Goal: Task Accomplishment & Management: Manage account settings

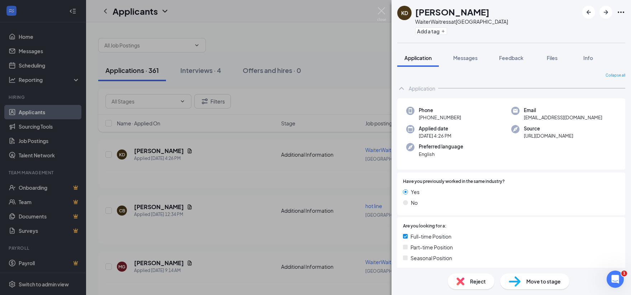
drag, startPoint x: 209, startPoint y: 167, endPoint x: 201, endPoint y: 178, distance: 14.3
click at [201, 178] on div "KD [PERSON_NAME] WaiterWaitress at [GEOGRAPHIC_DATA] Add a tag Application Mess…" at bounding box center [315, 147] width 631 height 295
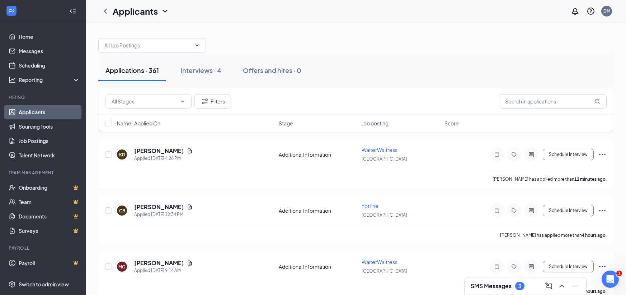
click at [328, 76] on div "Applications · 361 Interviews · 4 Offers and hires · 0" at bounding box center [355, 71] width 515 height 22
drag, startPoint x: 328, startPoint y: 76, endPoint x: 0, endPoint y: 230, distance: 361.9
click at [286, 87] on div "Applications · 361 Interviews · 4 Offers and hires · 0" at bounding box center [355, 70] width 515 height 36
click at [291, 45] on div at bounding box center [355, 42] width 515 height 22
click at [328, 69] on div "Applications · 361 Interviews · 4 Offers and hires · 0" at bounding box center [355, 71] width 515 height 22
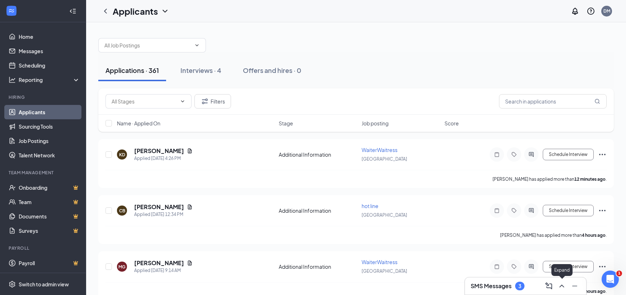
click at [560, 288] on icon "ChevronUp" at bounding box center [561, 285] width 9 height 9
click at [562, 287] on icon "ChevronUp" at bounding box center [561, 285] width 9 height 9
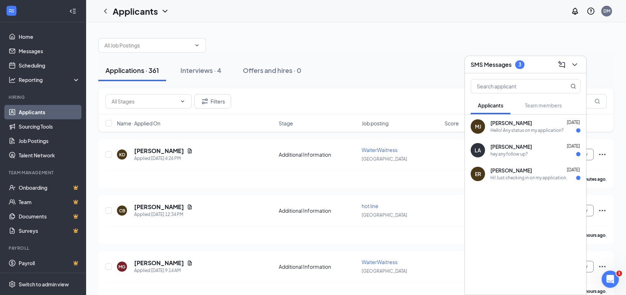
click at [397, 64] on div "Applications · 361 Interviews · 4 Offers and hires · 0" at bounding box center [355, 71] width 515 height 22
click at [556, 46] on div at bounding box center [355, 42] width 515 height 22
click at [578, 67] on icon "ChevronDown" at bounding box center [574, 64] width 9 height 9
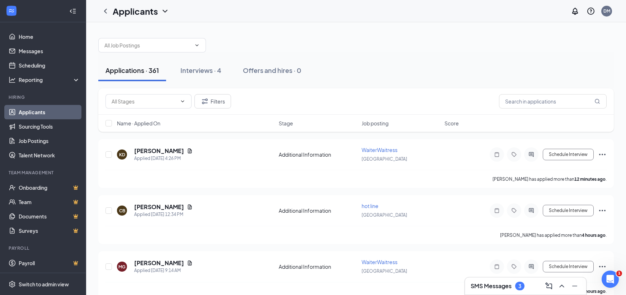
click at [505, 68] on div "Applications · 361 Interviews · 4 Offers and hires · 0" at bounding box center [355, 71] width 515 height 22
click at [249, 56] on div "Applications · 361 Interviews · 4 Offers and hires · 0" at bounding box center [355, 70] width 515 height 36
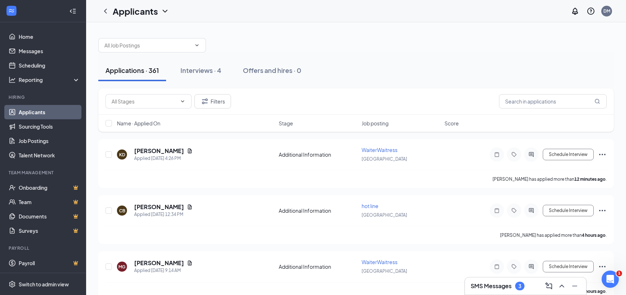
click at [341, 65] on div "Applications · 361 Interviews · 4 Offers and hires · 0" at bounding box center [355, 71] width 515 height 22
click at [343, 65] on div "Applications · 361 Interviews · 4 Offers and hires · 0" at bounding box center [355, 71] width 515 height 22
click at [354, 69] on div "Applications · 361 Interviews · 4 Offers and hires · 0" at bounding box center [355, 71] width 515 height 22
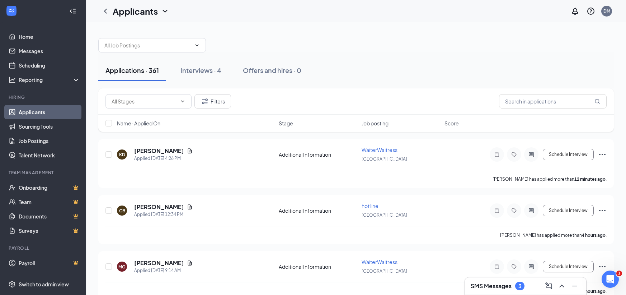
click at [332, 54] on div "Applications · 361 Interviews · 4 Offers and hires · 0" at bounding box center [355, 70] width 515 height 36
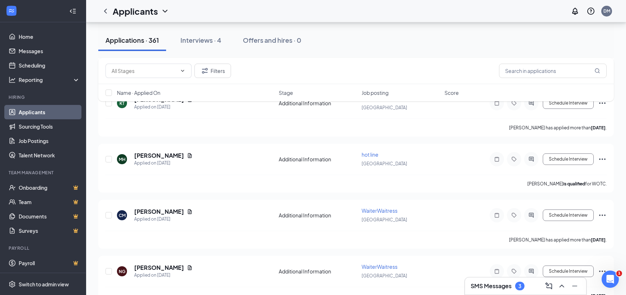
scroll to position [825, 0]
